Goal: Complete application form

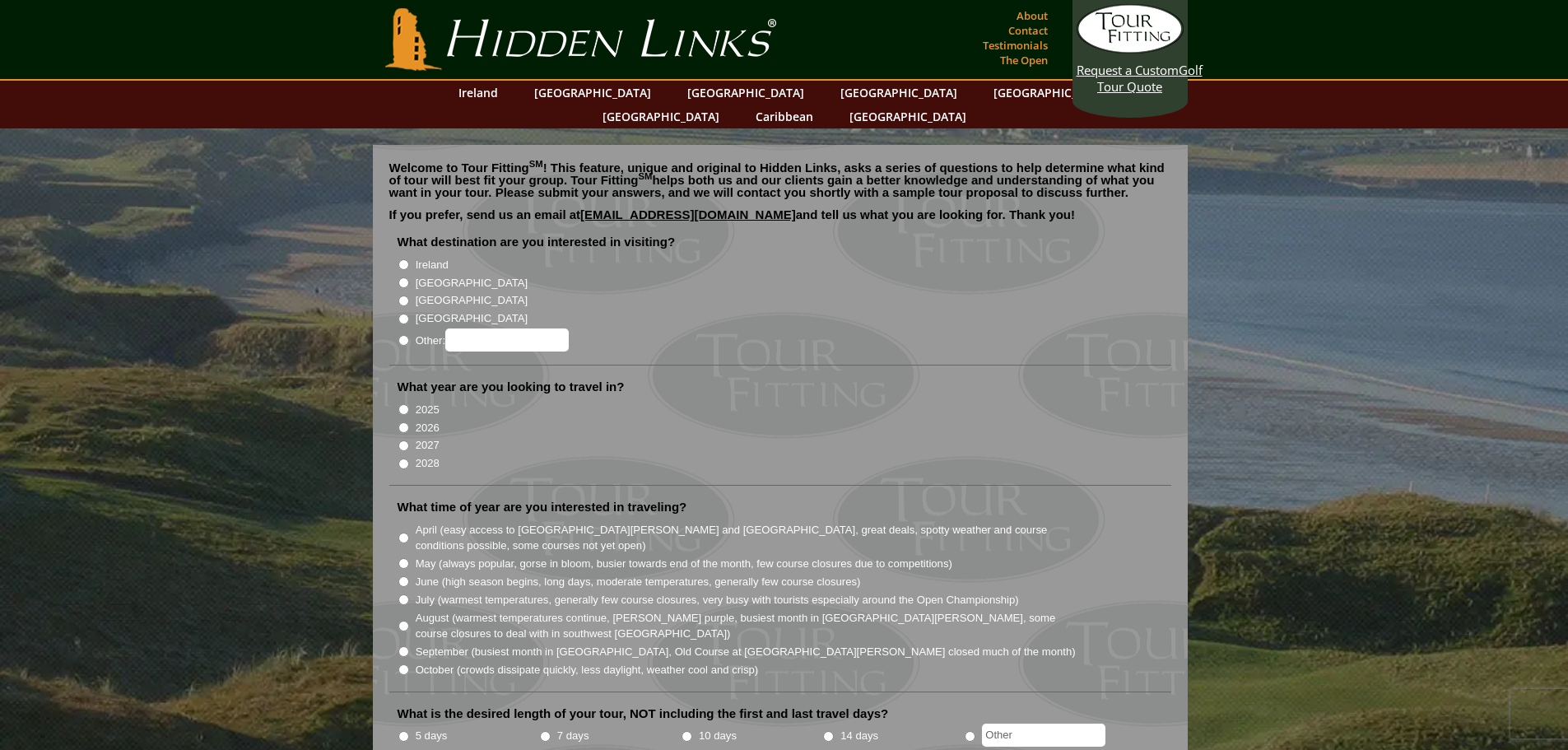
click at [428, 257] on label "Ireland" at bounding box center [431, 265] width 33 height 17
click at [409, 259] on input "Ireland" at bounding box center [404, 265] width 11 height 11
radio input "true"
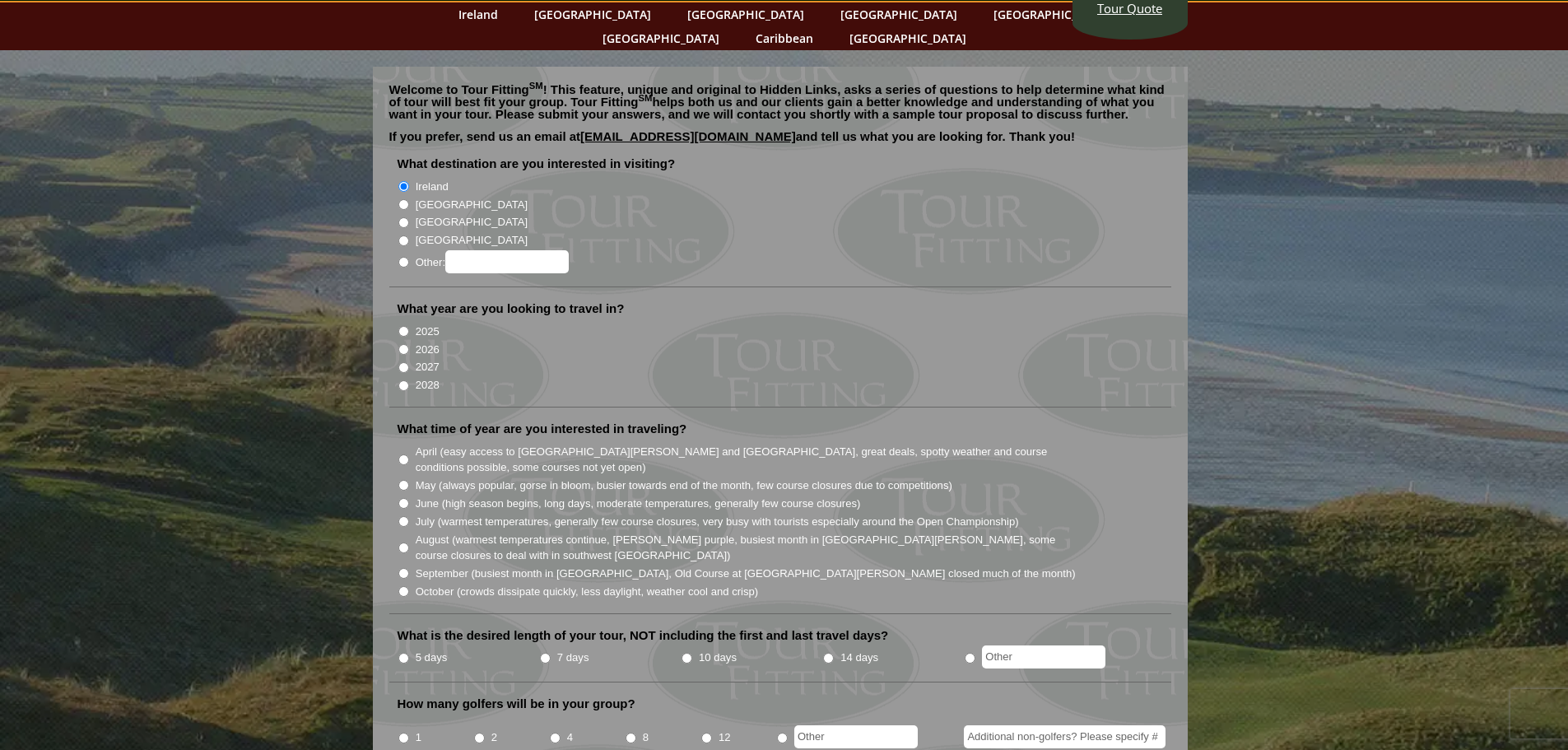
scroll to position [82, 0]
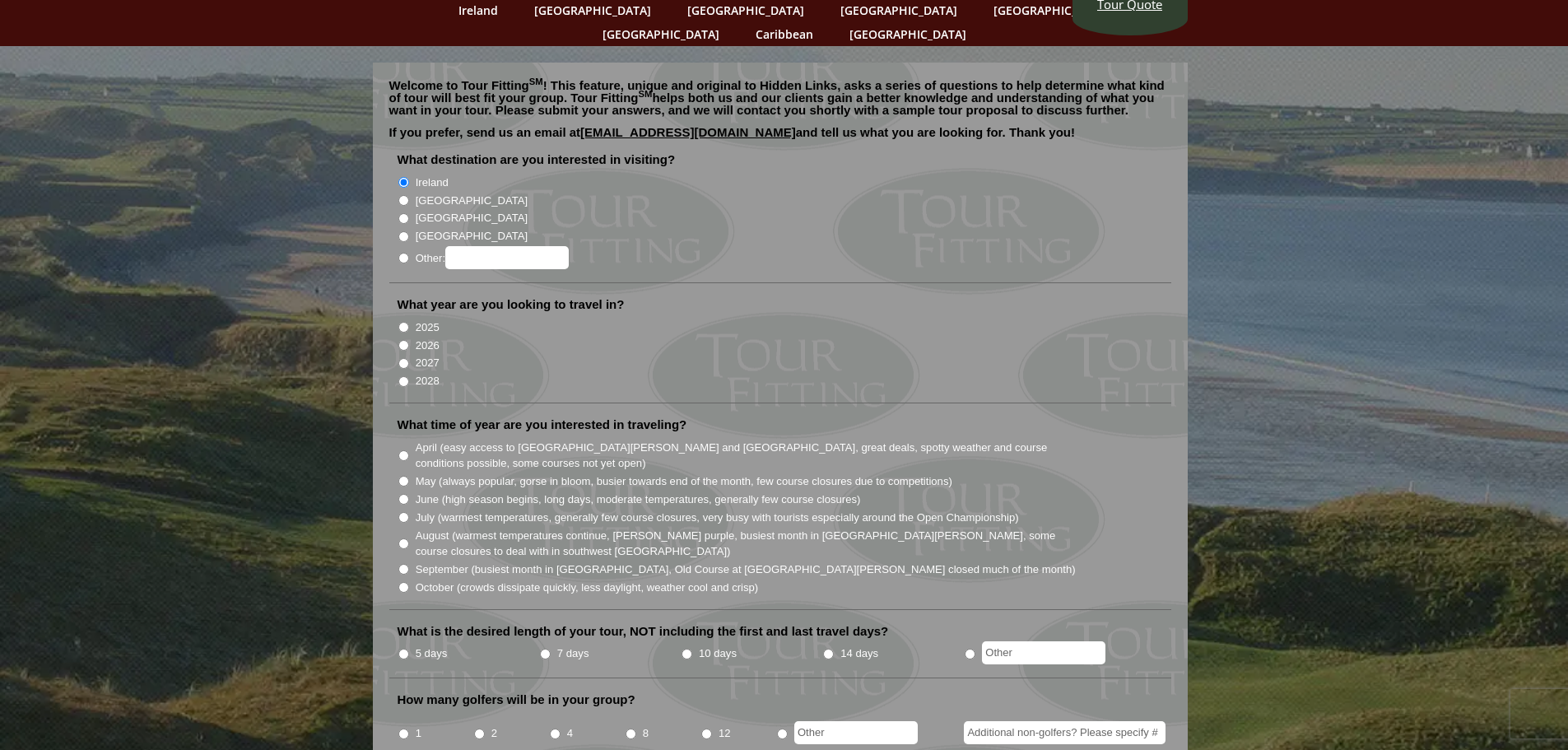
click at [404, 340] on input "2026" at bounding box center [404, 345] width 11 height 11
radio input "true"
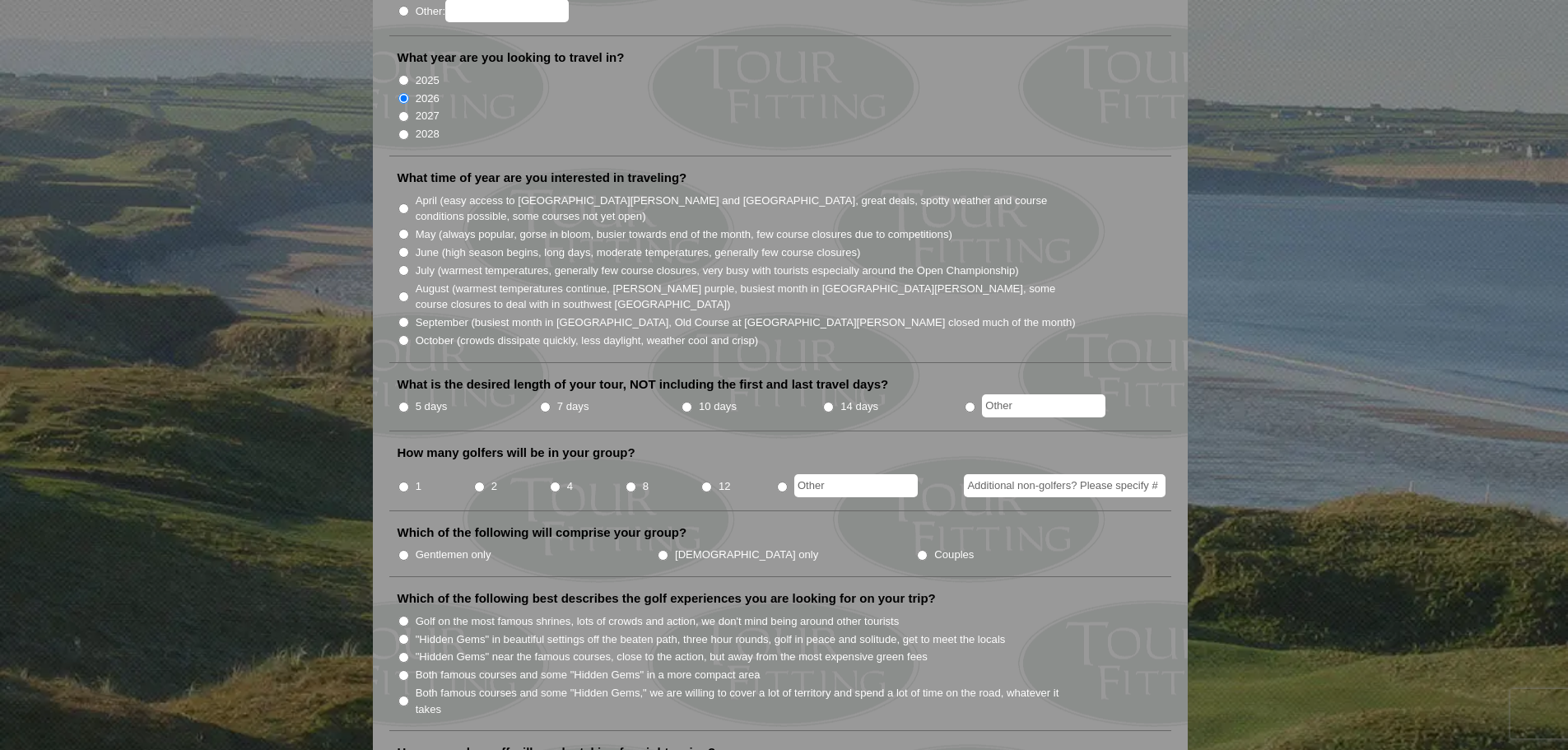
scroll to position [247, 0]
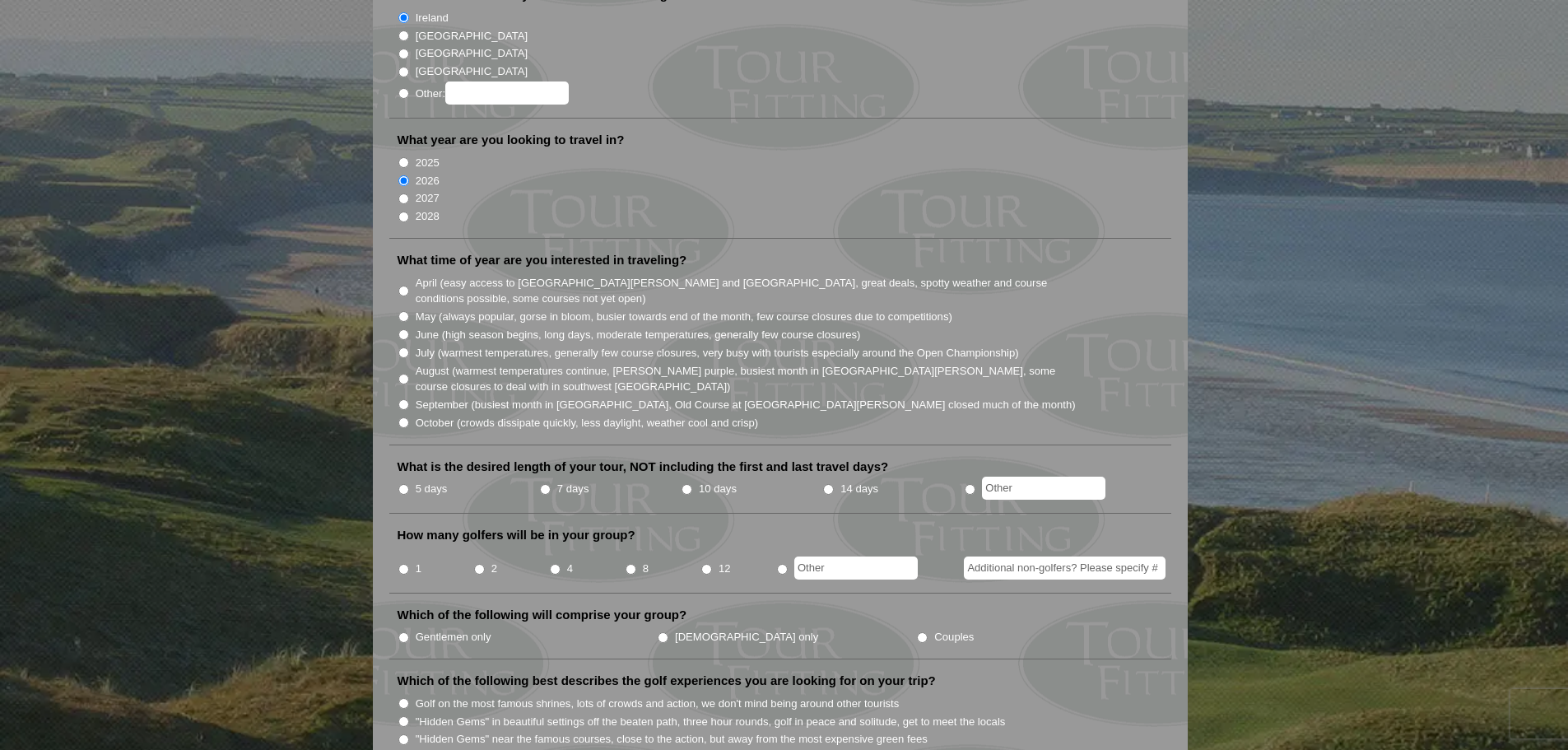
click at [402, 311] on input "May (always popular, gorse in bloom, busier towards end of the month, few cours…" at bounding box center [404, 317] width 11 height 11
radio input "true"
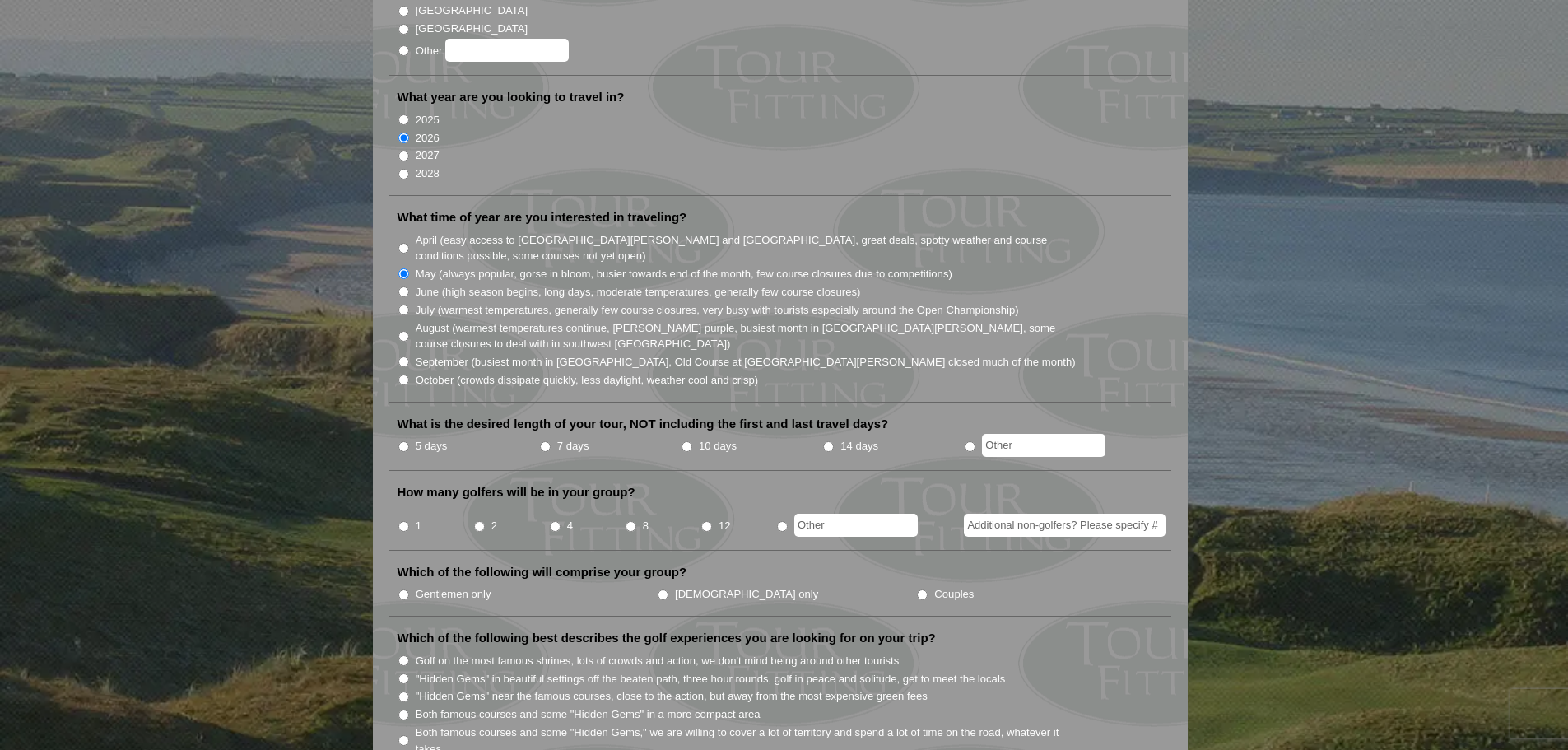
scroll to position [412, 0]
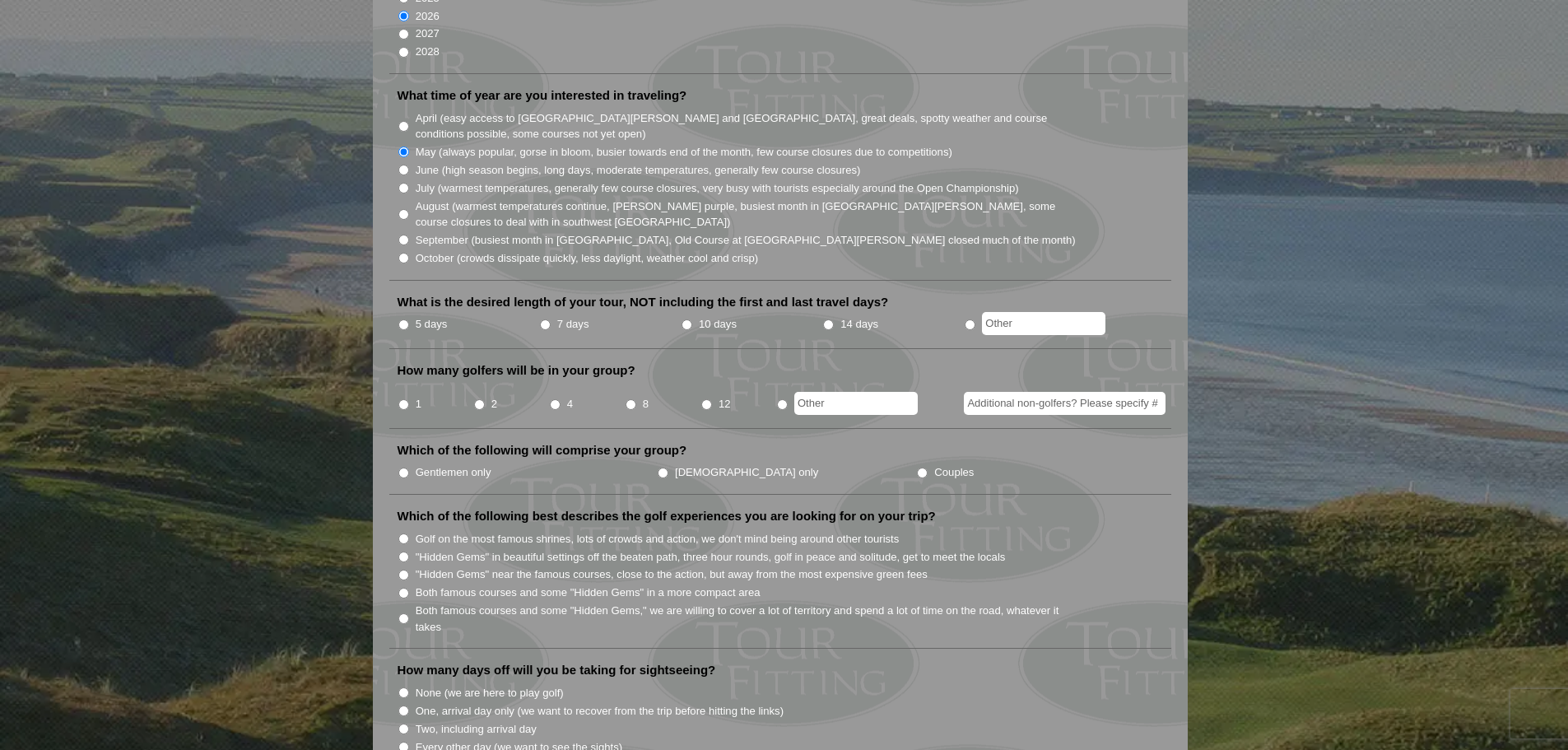
click at [685, 319] on input "10 days" at bounding box center [687, 325] width 11 height 11
radio input "true"
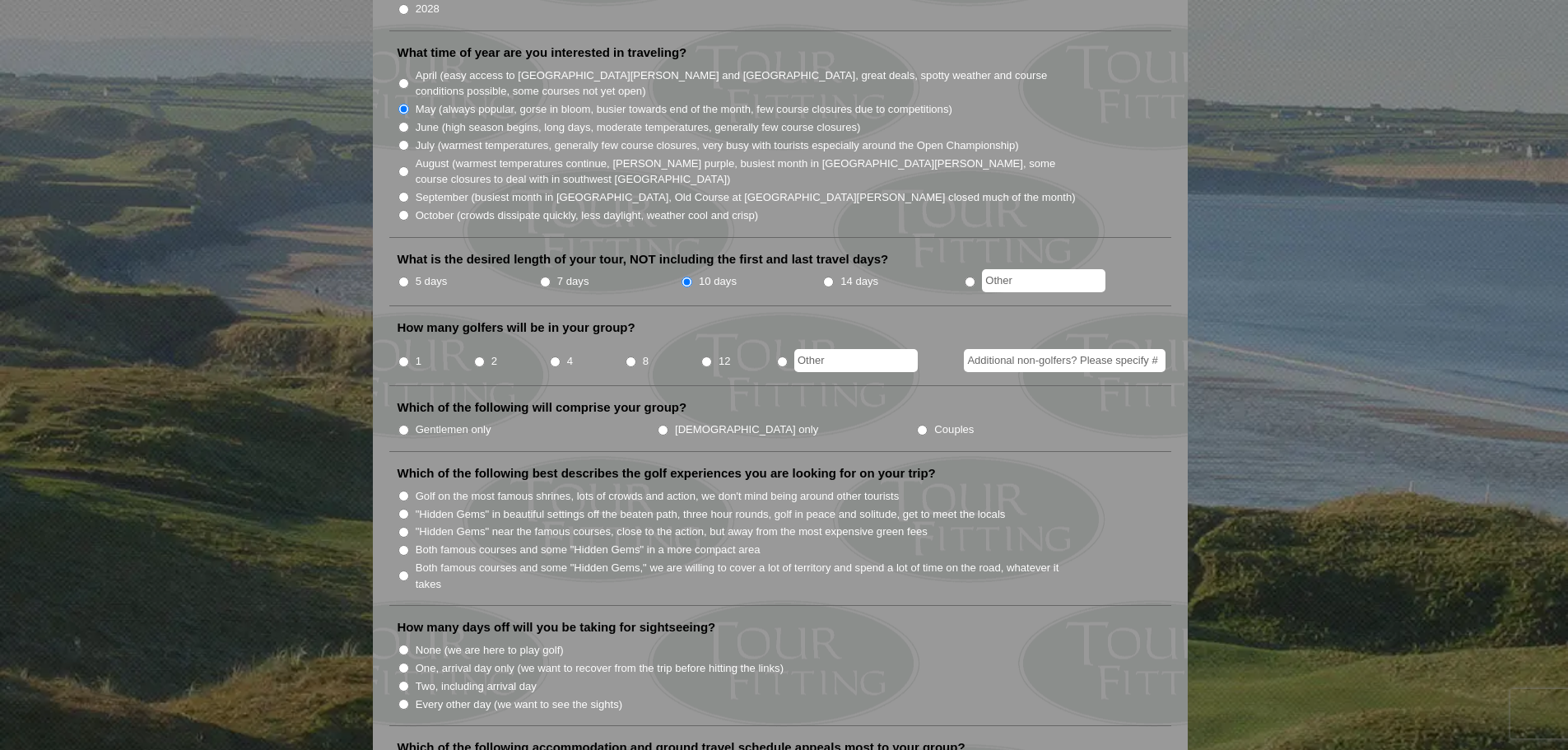
scroll to position [494, 0]
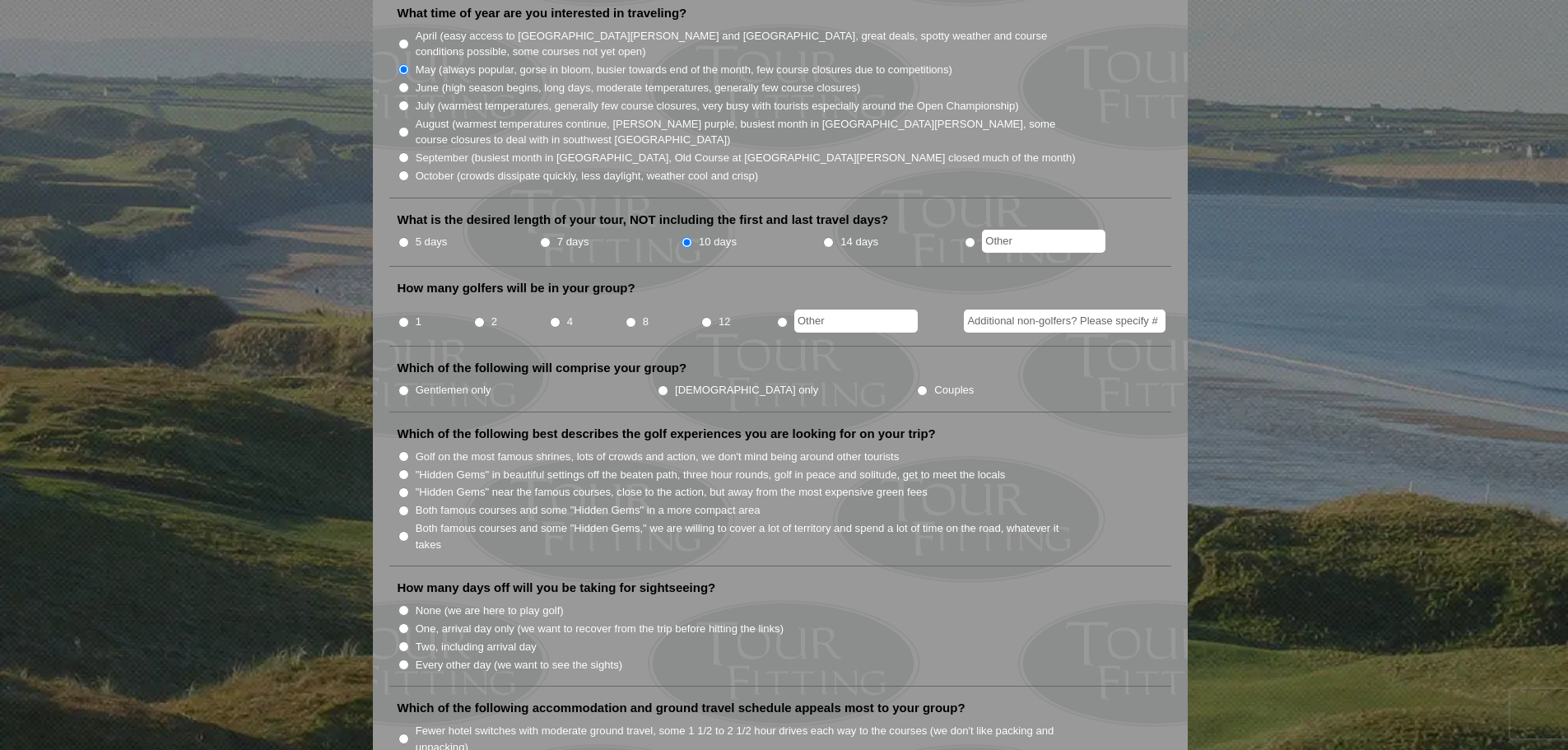
click at [484, 317] on input "2" at bounding box center [480, 322] width 11 height 11
radio input "true"
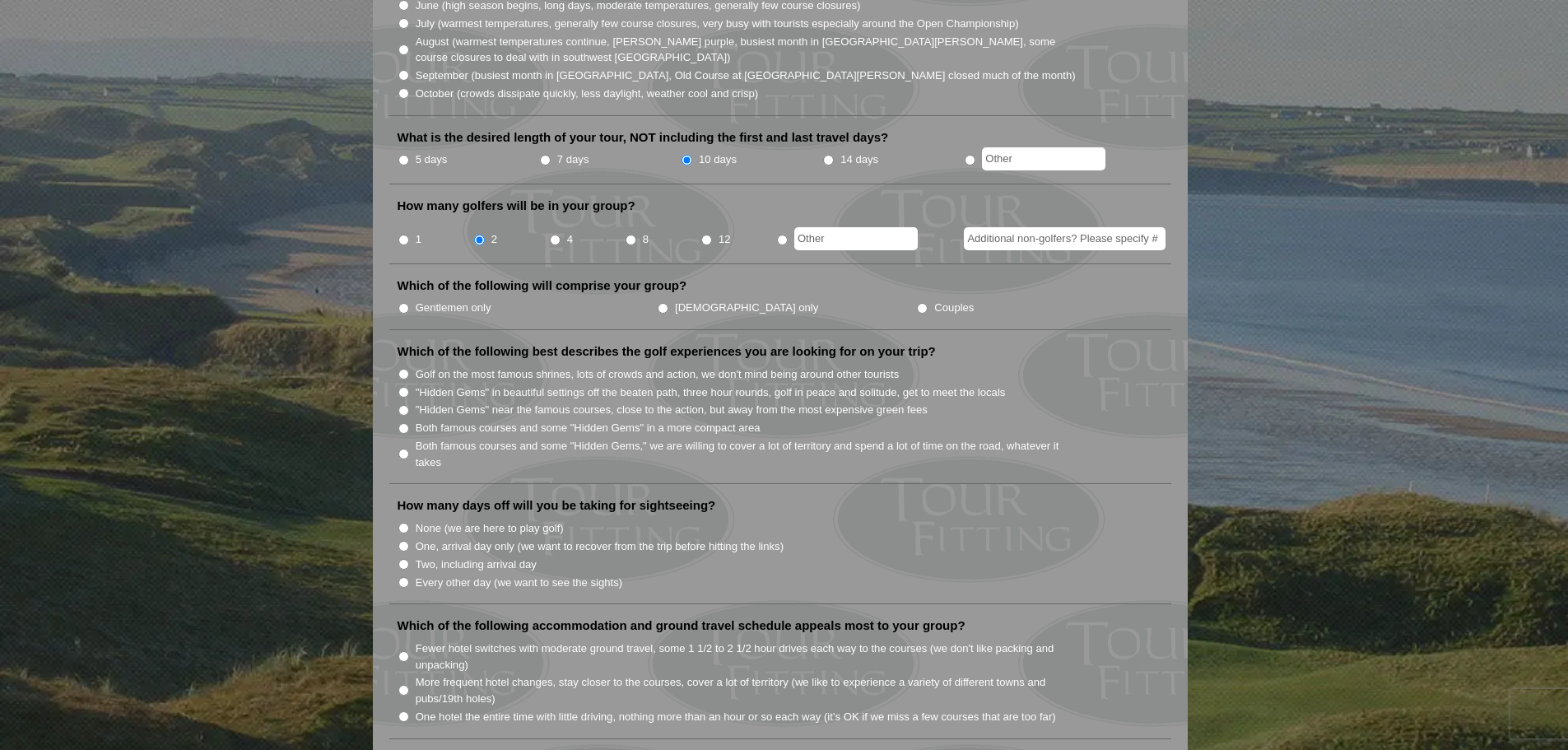
click at [917, 303] on input "Couples" at bounding box center [922, 308] width 11 height 11
radio input "true"
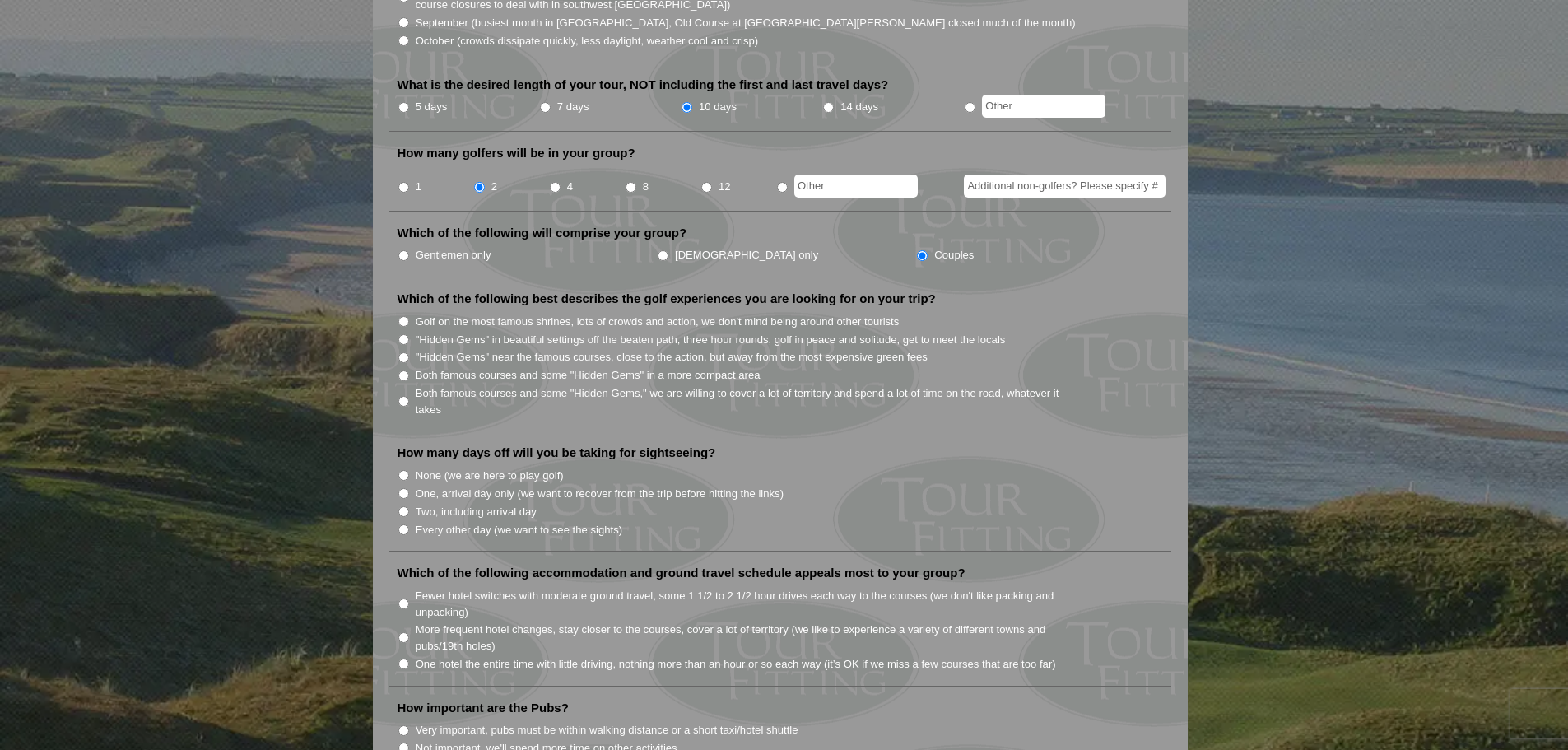
scroll to position [659, 0]
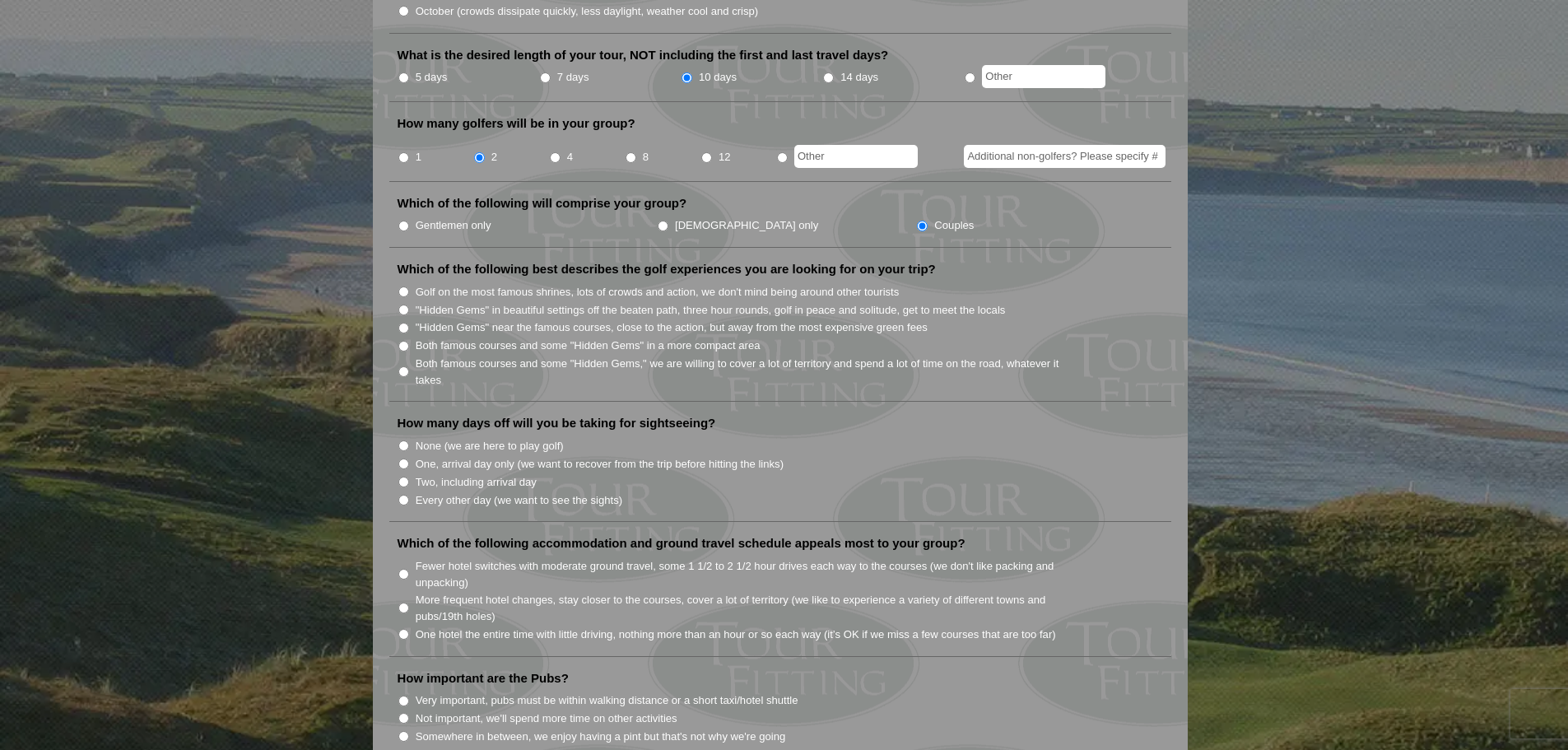
click at [405, 323] on input ""Hidden Gems" near the famous courses, close to the action, but away from the m…" at bounding box center [404, 328] width 11 height 11
radio input "true"
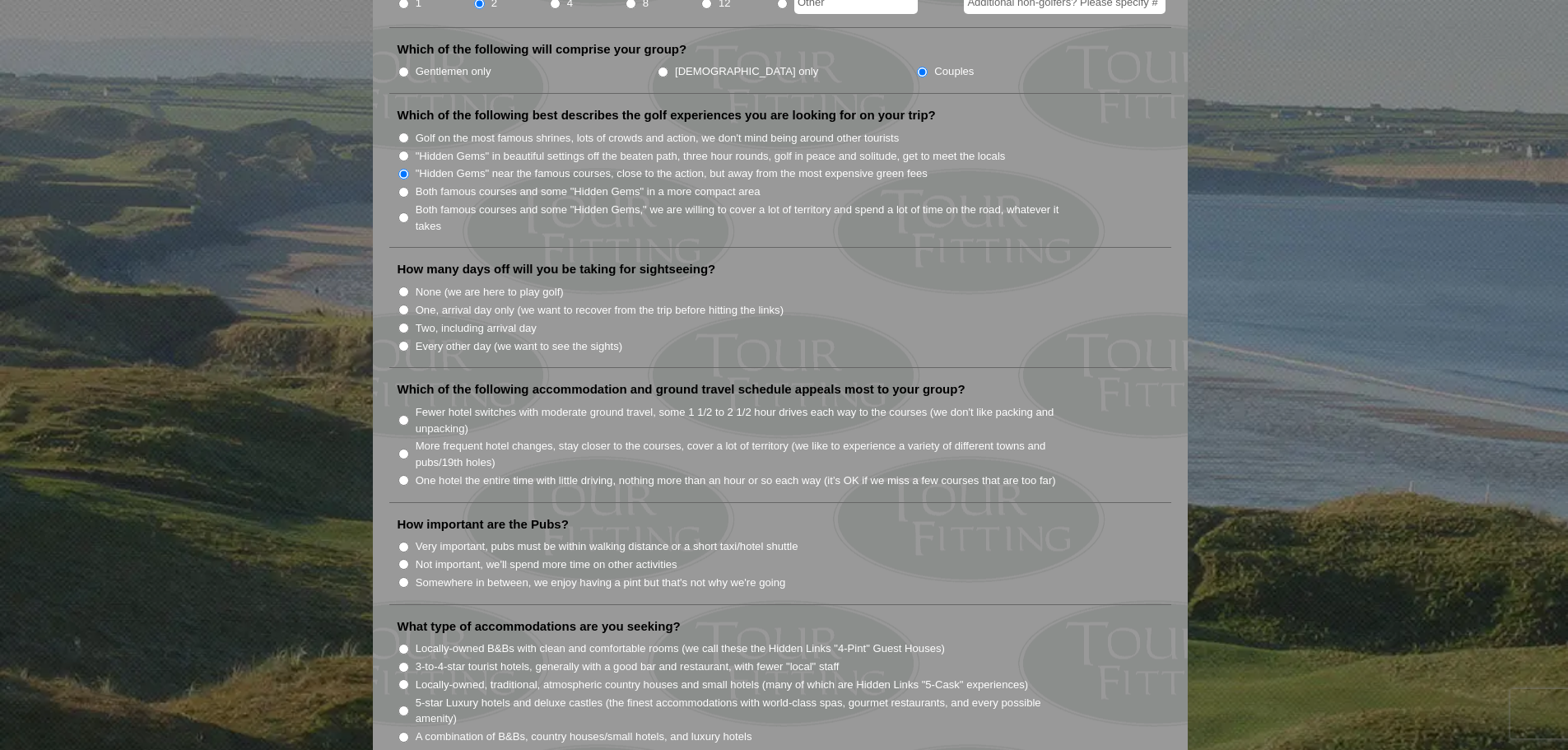
scroll to position [823, 0]
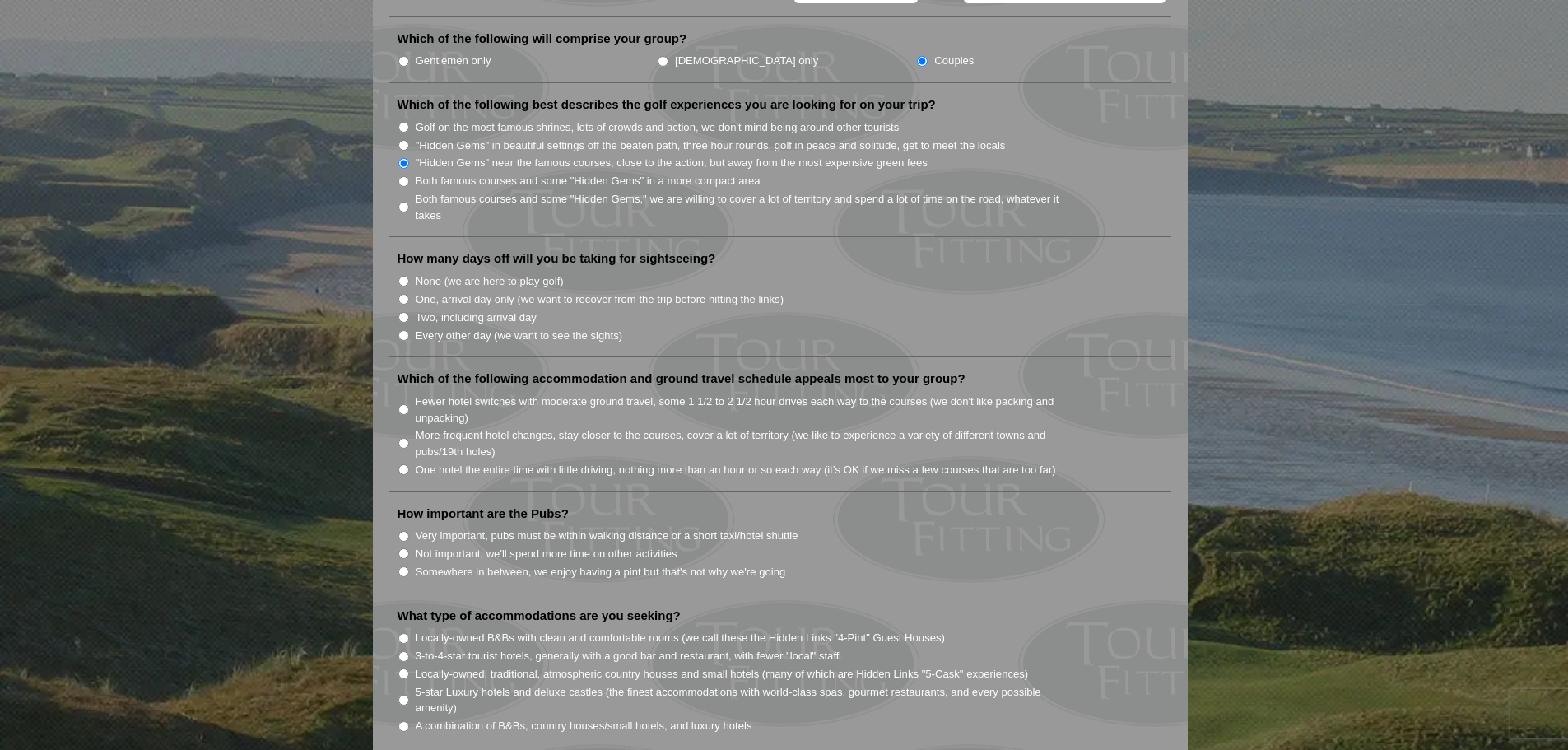
click at [400, 294] on input "One, arrival day only (we want to recover from the trip before hitting the link…" at bounding box center [404, 299] width 11 height 11
radio input "true"
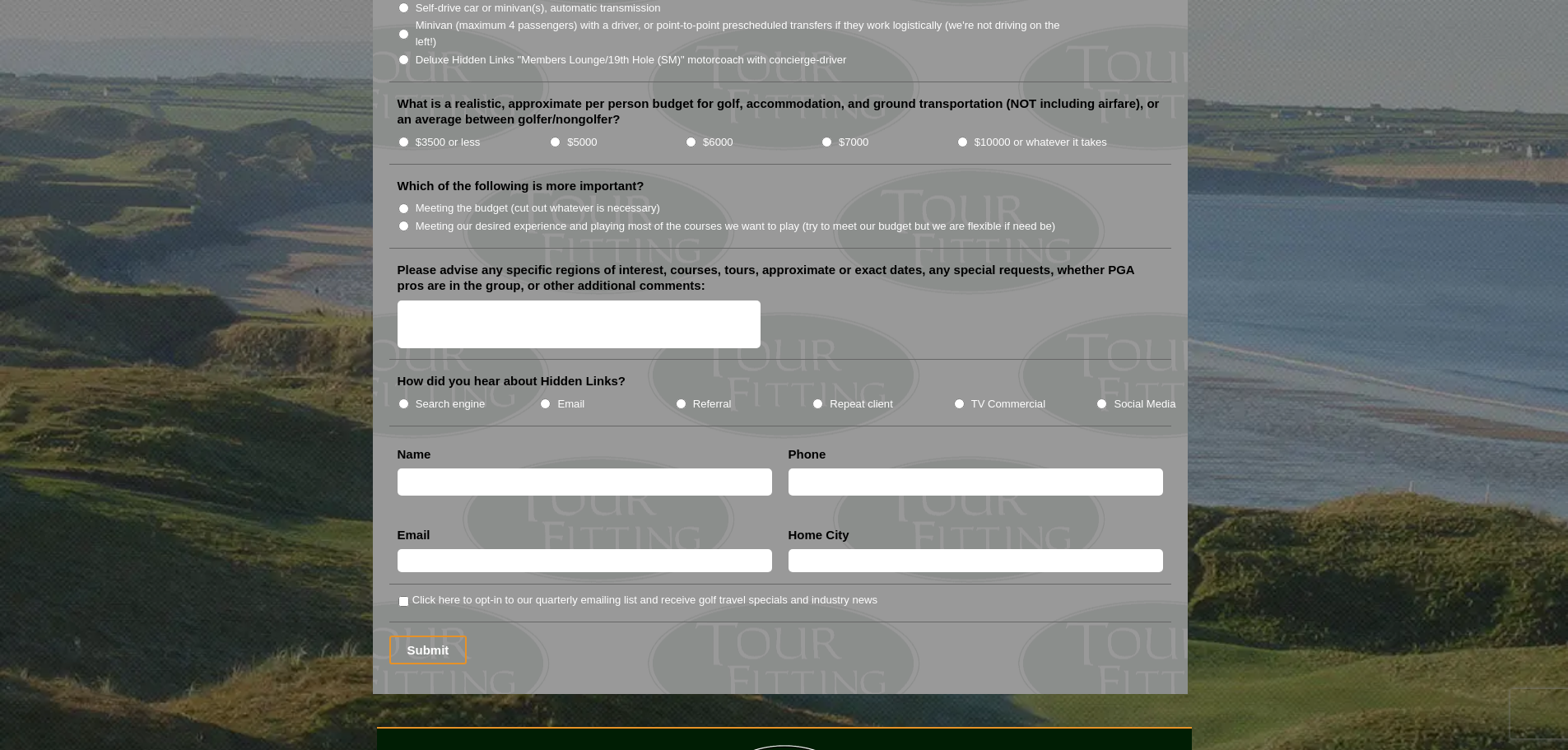
scroll to position [1744, 0]
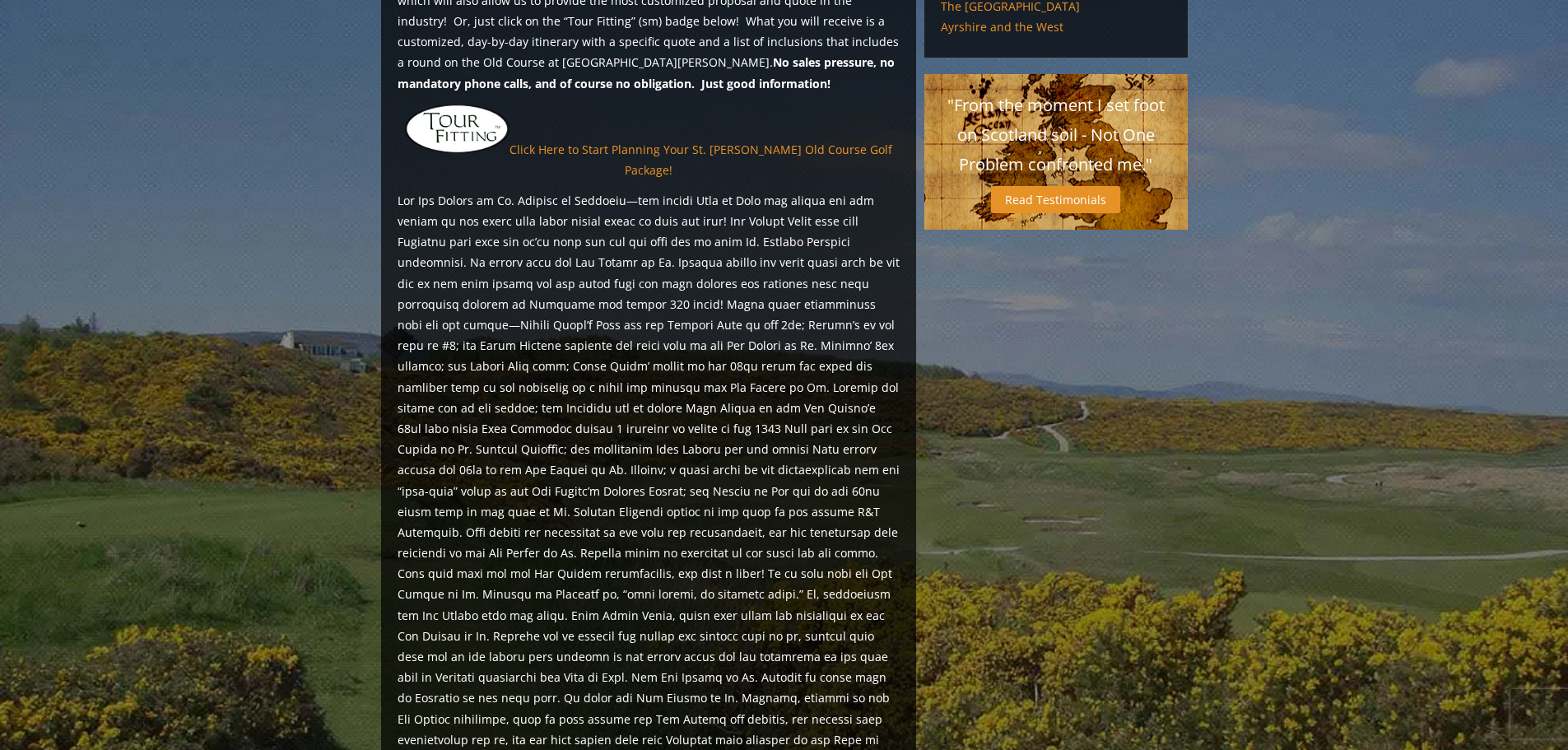
scroll to position [1415, 0]
